Goal: Find contact information: Find contact information

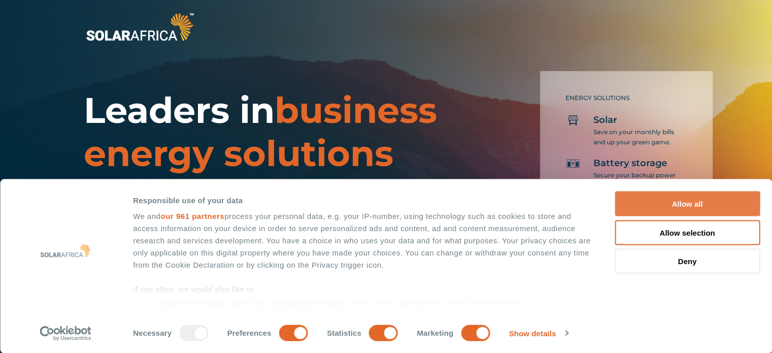
click at [655, 202] on button "Allow all" at bounding box center [687, 203] width 145 height 25
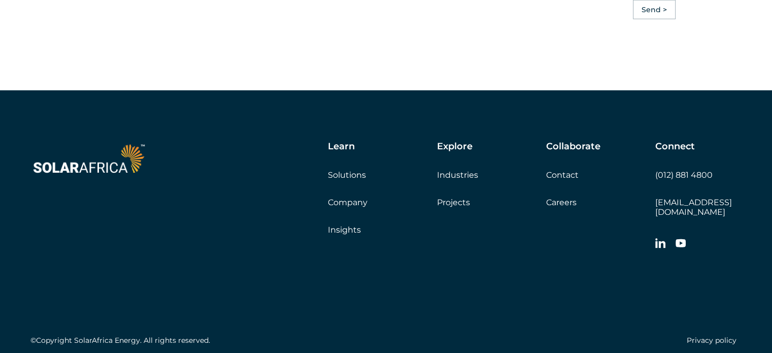
scroll to position [2887, 0]
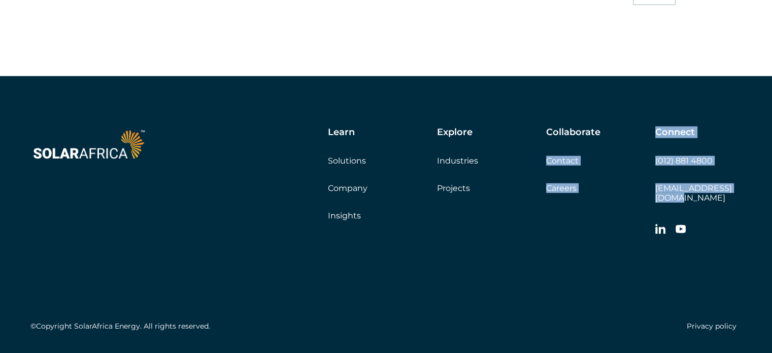
drag, startPoint x: 645, startPoint y: 189, endPoint x: 737, endPoint y: 184, distance: 92.5
click at [737, 184] on div "Learn Solutions Company Insights Explore Industries Projects Collaborate Contac…" at bounding box center [467, 184] width 547 height 114
click at [737, 184] on div "Connect (012) 881 4800 info@solarafrica.com" at bounding box center [698, 184] width 86 height 114
drag, startPoint x: 745, startPoint y: 193, endPoint x: 654, endPoint y: 200, distance: 91.1
click at [654, 200] on div "Learn Solutions Company Insights Explore Industries Projects Collaborate Contac…" at bounding box center [386, 231] width 772 height 310
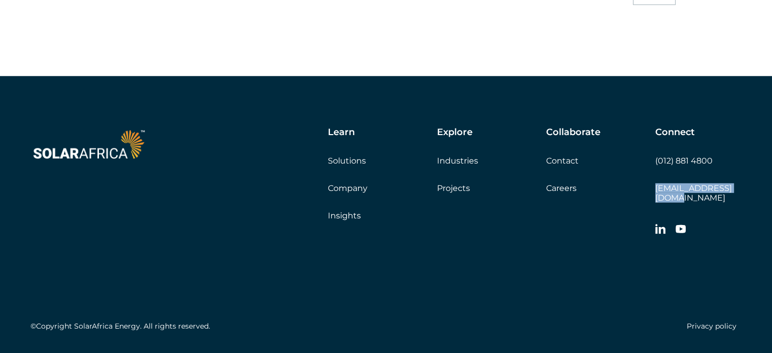
copy link "[EMAIL_ADDRESS][DOMAIN_NAME]"
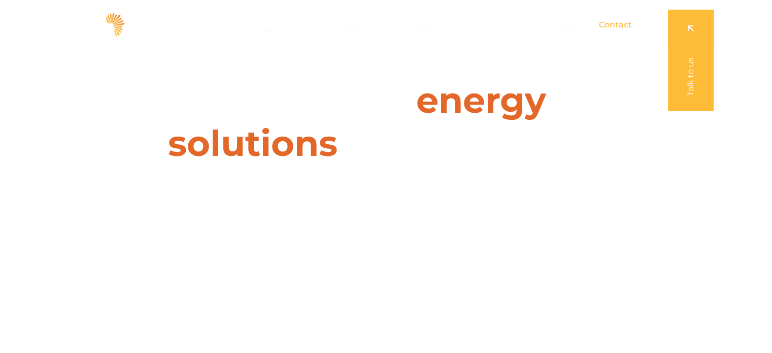
click at [606, 19] on span "Contact" at bounding box center [615, 25] width 33 height 12
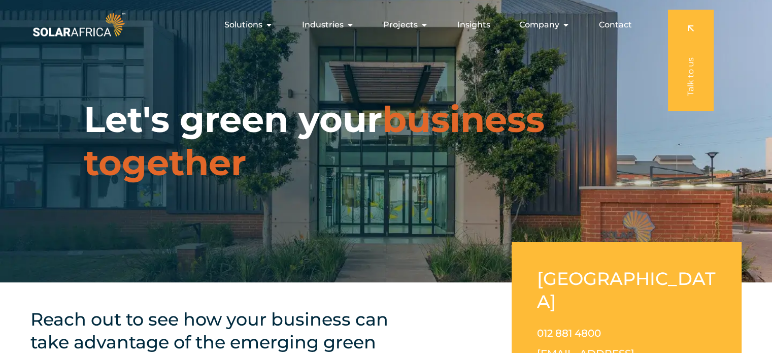
click at [612, 23] on span "Contact" at bounding box center [615, 25] width 33 height 12
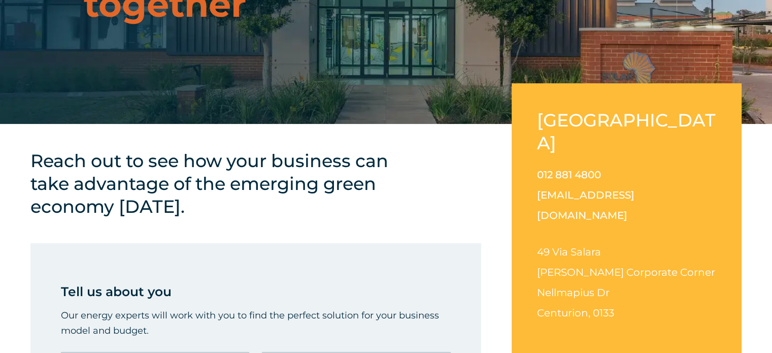
scroll to position [188, 0]
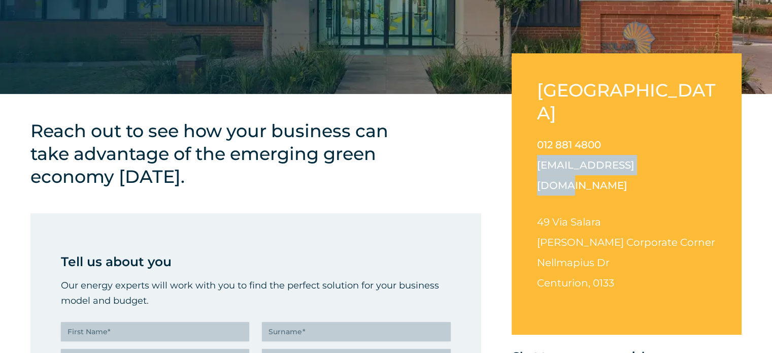
drag, startPoint x: 532, startPoint y: 148, endPoint x: 652, endPoint y: 142, distance: 119.9
click at [652, 142] on div "South Africa 012 881 4800 info@solarafrica.com 49 Via Salara Irene Corporate Co…" at bounding box center [627, 193] width 230 height 281
copy link "[EMAIL_ADDRESS][DOMAIN_NAME]"
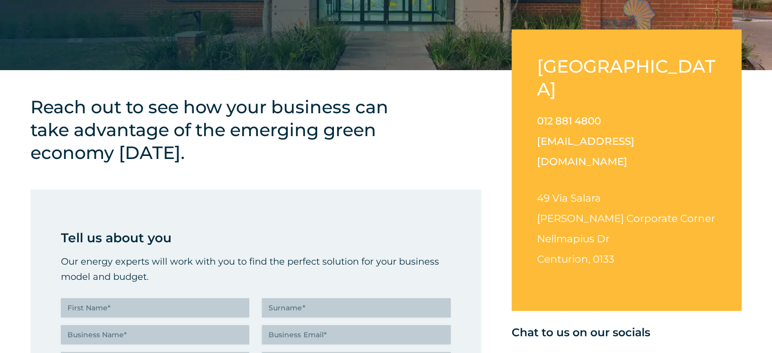
scroll to position [213, 0]
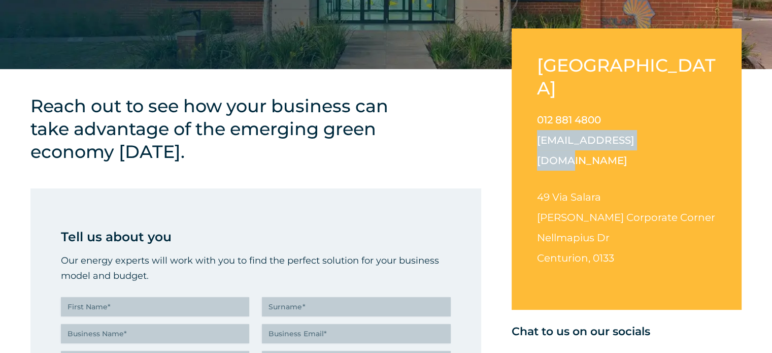
drag, startPoint x: 646, startPoint y: 115, endPoint x: 537, endPoint y: 123, distance: 108.4
click at [537, 123] on p "012 881 4800 info@solarafrica.com" at bounding box center [626, 140] width 179 height 61
copy link "[EMAIL_ADDRESS][DOMAIN_NAME]"
